Goal: Information Seeking & Learning: Learn about a topic

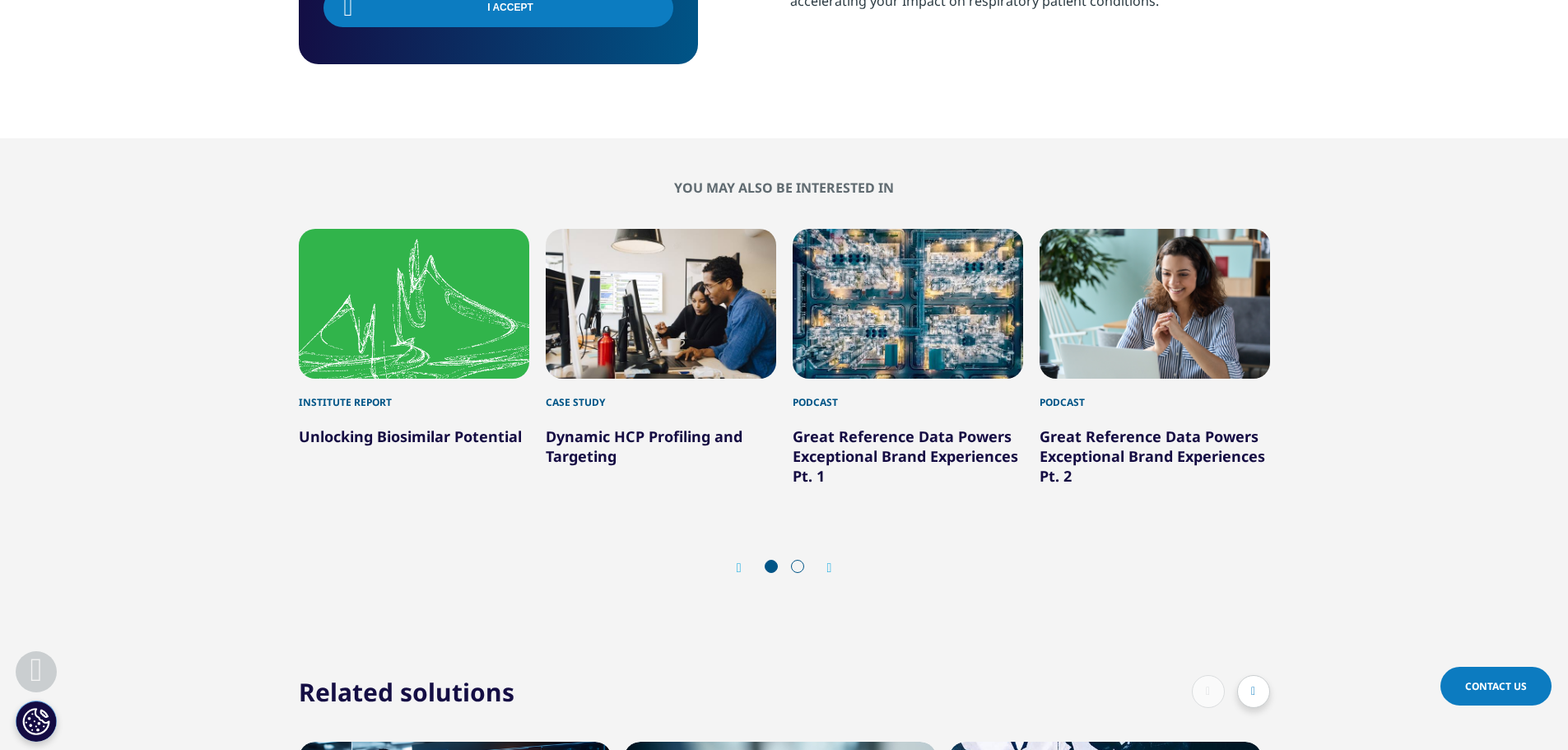
scroll to position [1152, 0]
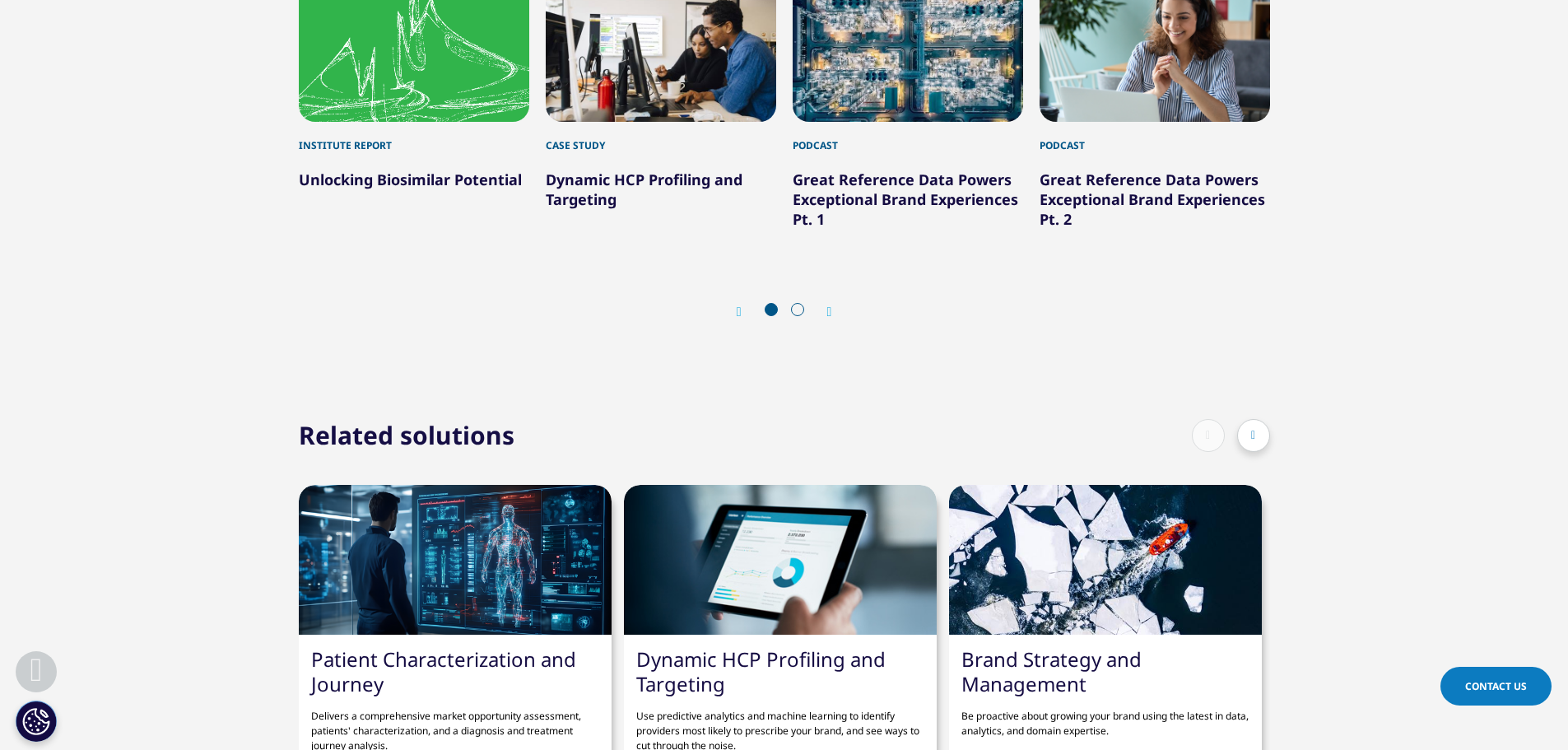
scroll to position [1564, 0]
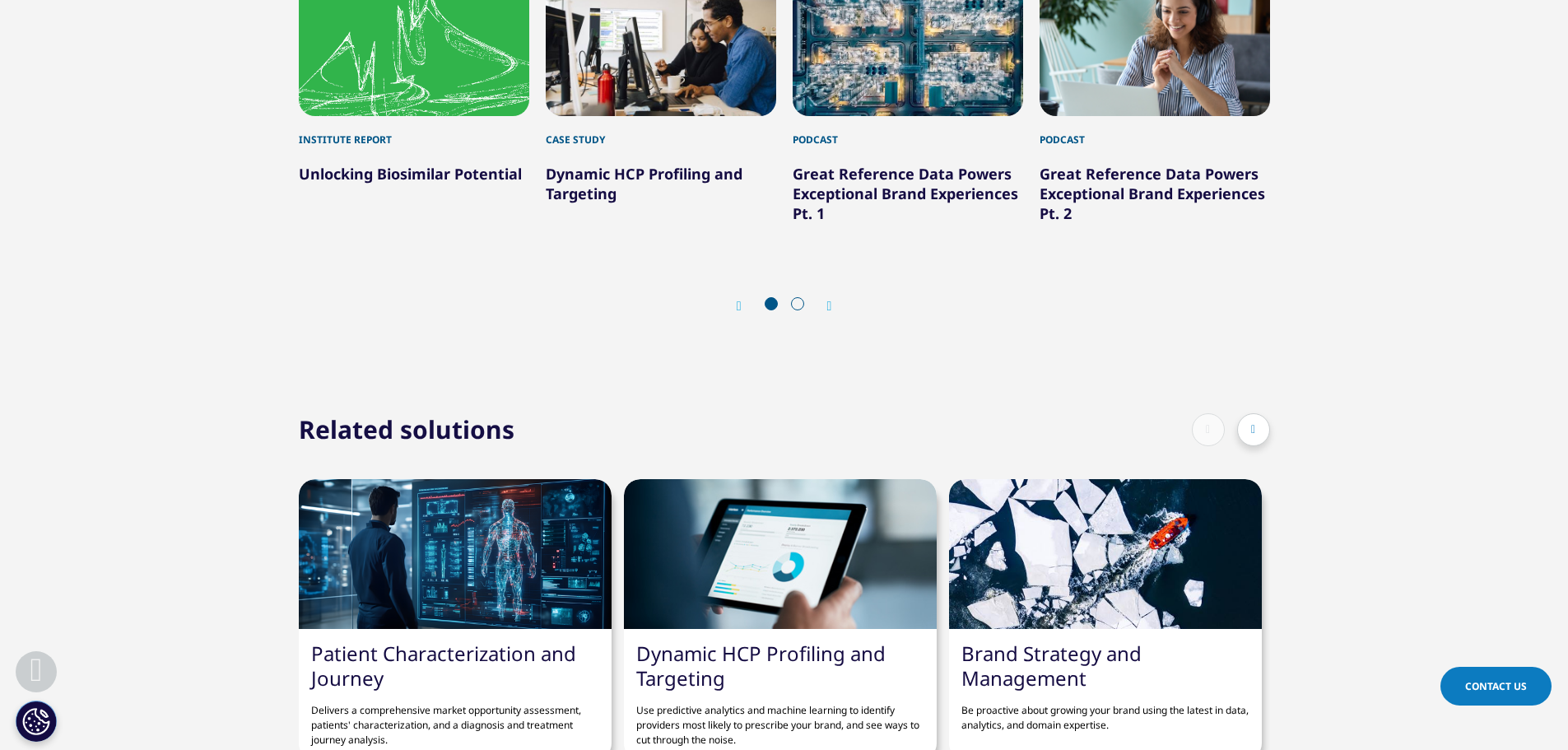
click at [839, 133] on div "Podcast" at bounding box center [907, 131] width 231 height 31
click at [840, 173] on link "Great Reference Data Powers Exceptional Brand Experiences Pt. 1" at bounding box center [905, 193] width 225 height 60
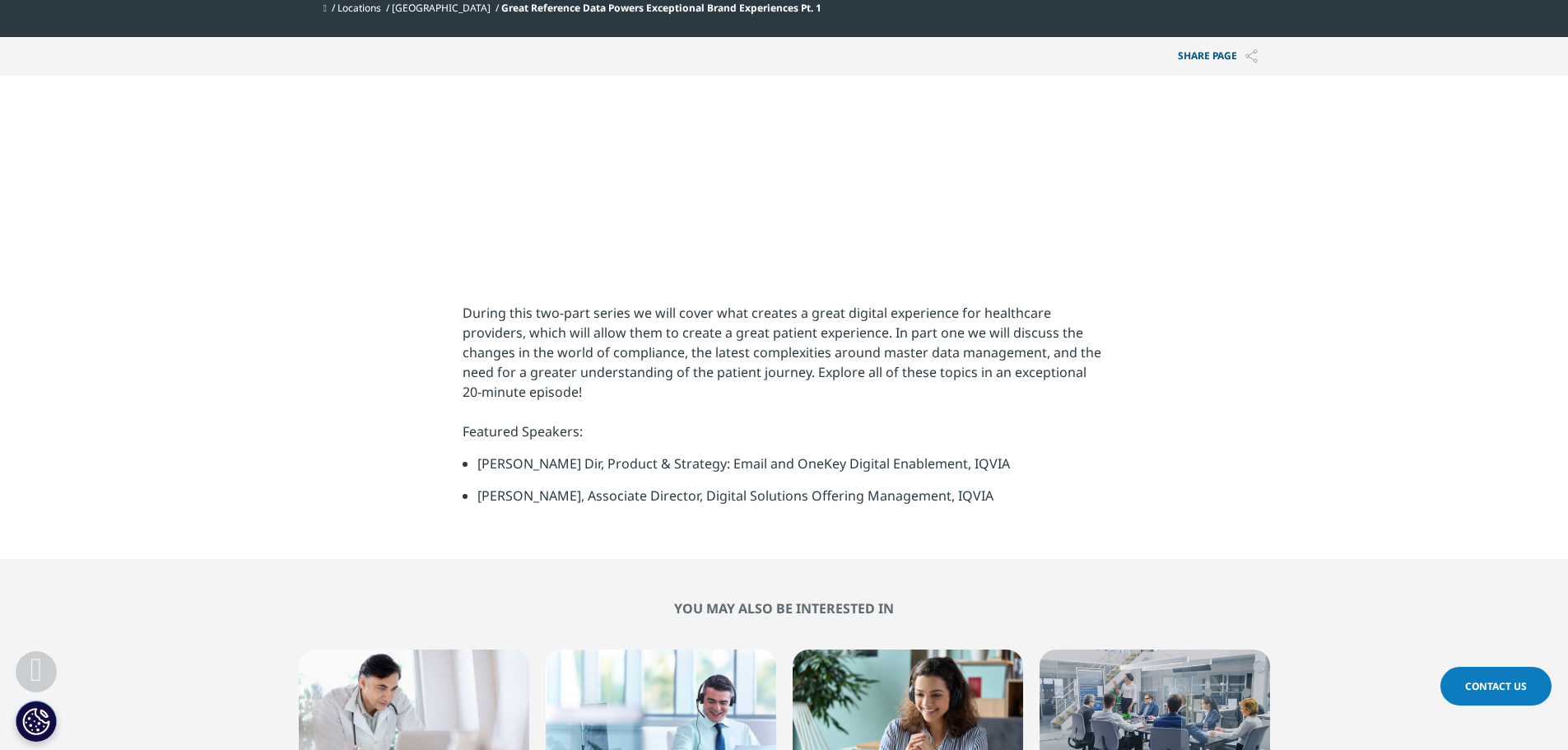
scroll to position [494, 0]
